Goal: Find specific page/section: Find specific page/section

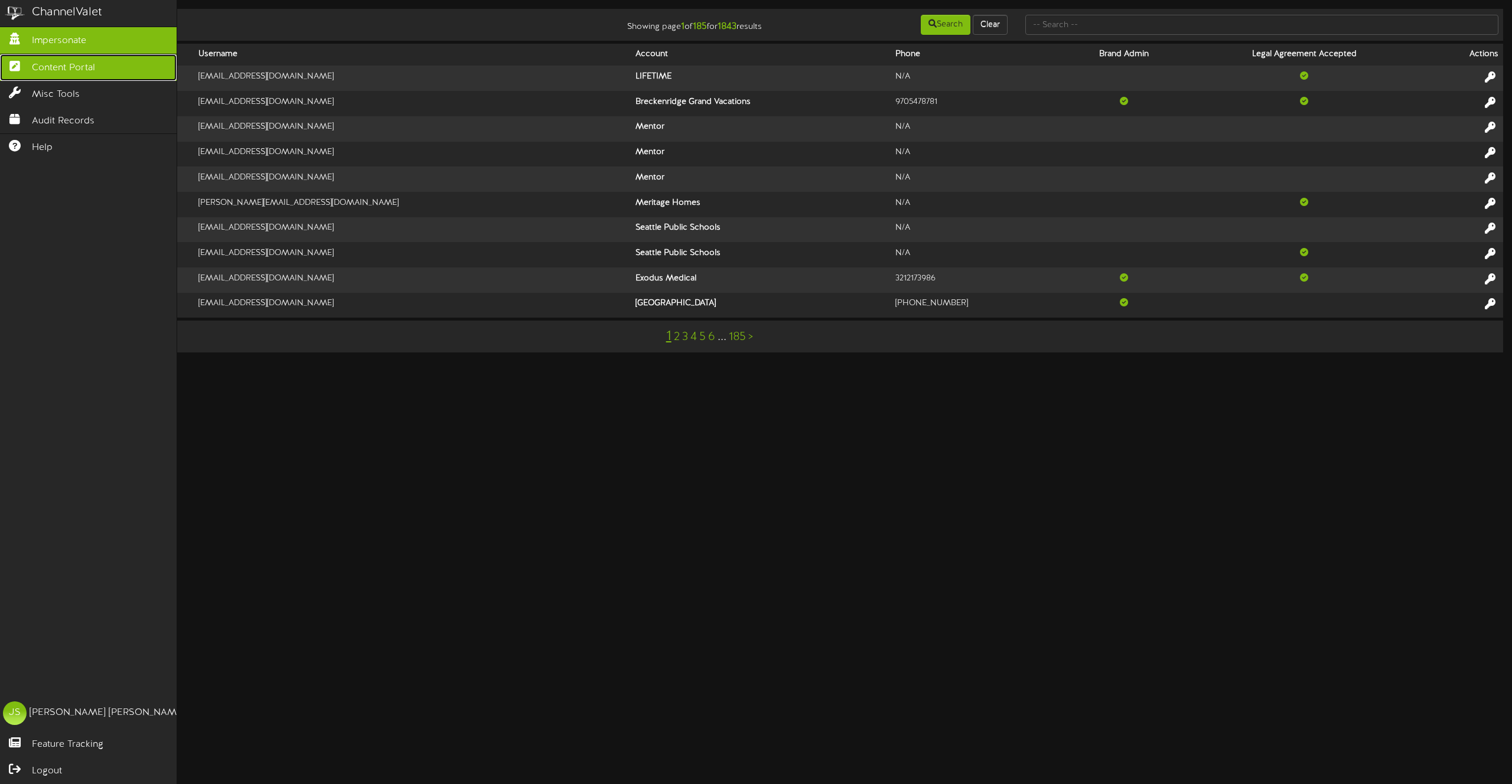
click at [41, 58] on link "Content Portal" at bounding box center [88, 67] width 177 height 27
